Goal: Check status: Check status

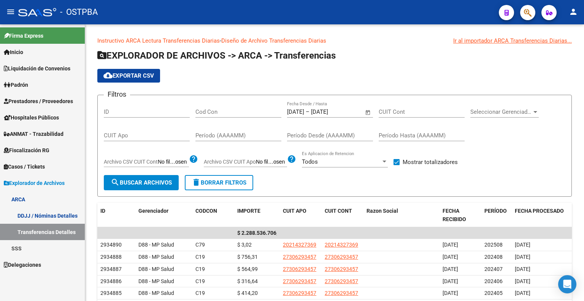
click at [531, 9] on icon "button" at bounding box center [528, 12] width 8 height 9
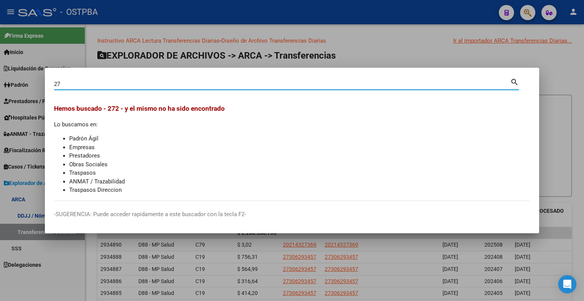
type input "2"
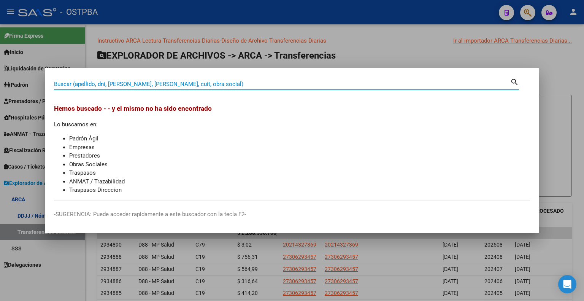
type input "2"
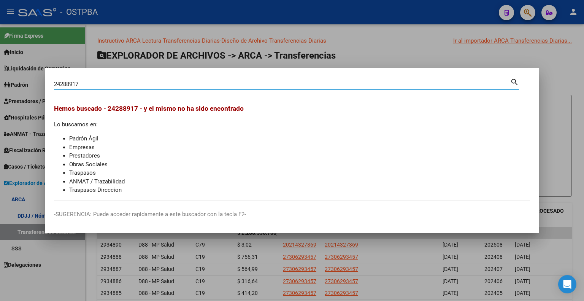
type input "24288917"
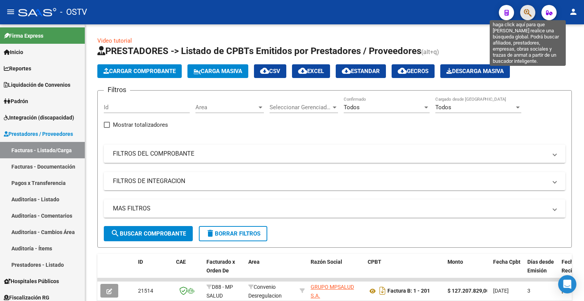
click at [528, 14] on icon "button" at bounding box center [528, 12] width 8 height 9
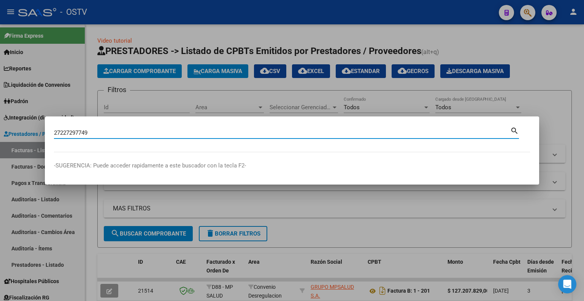
type input "27227297749"
